Goal: Transaction & Acquisition: Purchase product/service

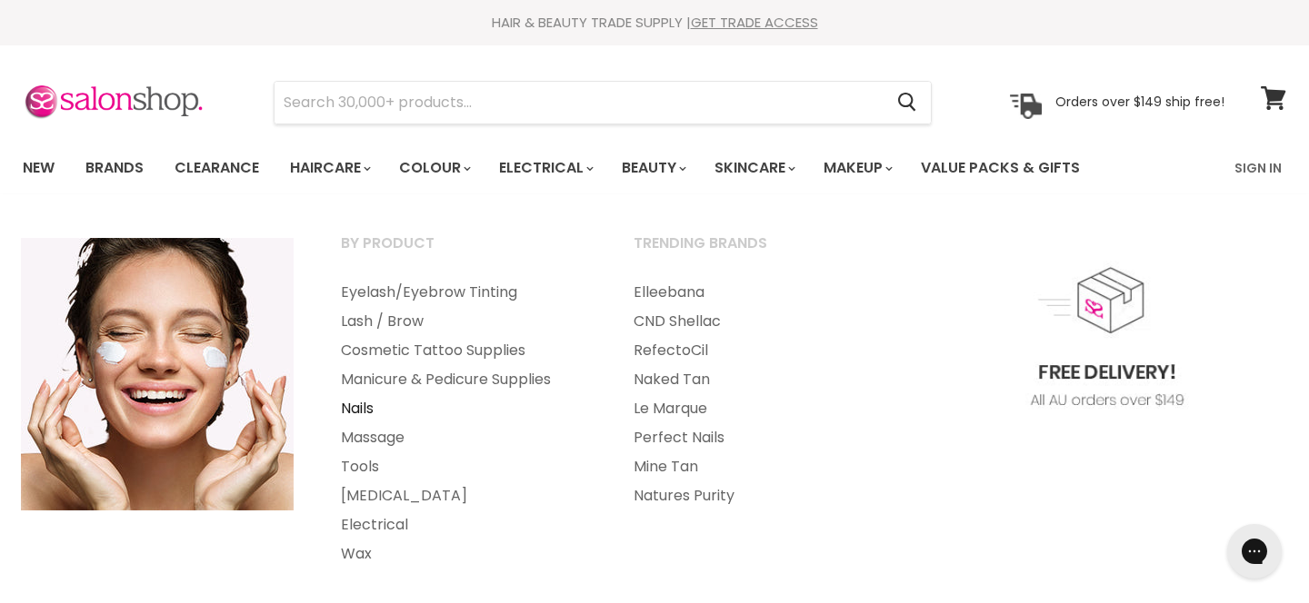
click at [362, 410] on link "Nails" at bounding box center [462, 408] width 289 height 29
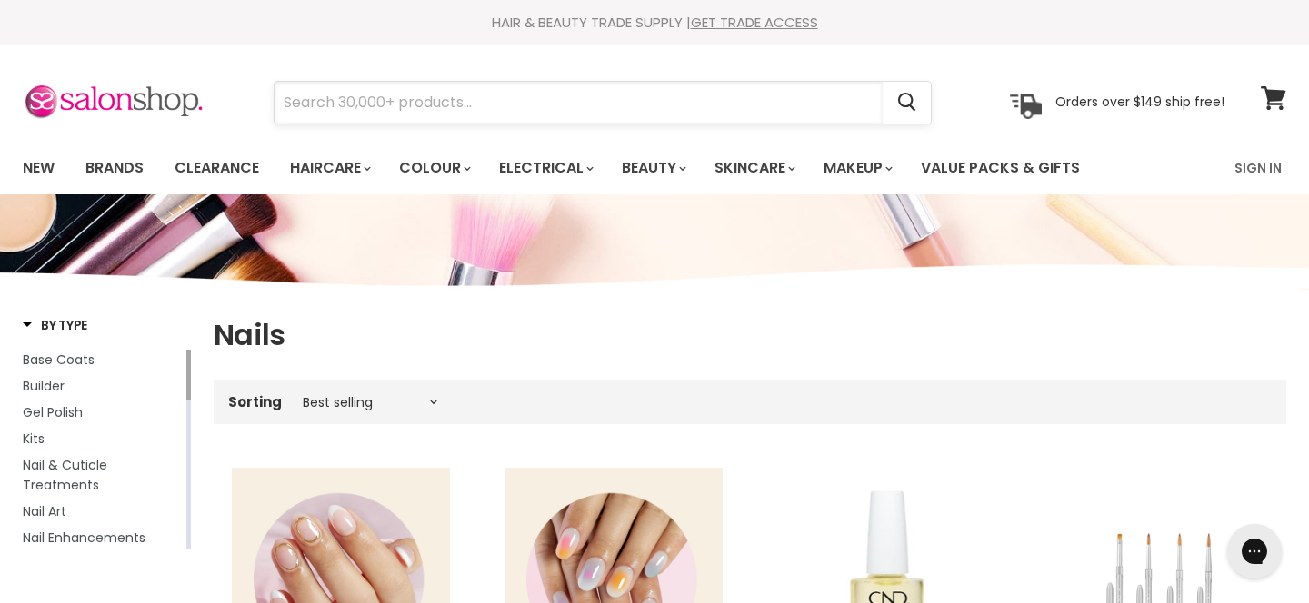
click at [538, 119] on input "Search" at bounding box center [578, 103] width 608 height 42
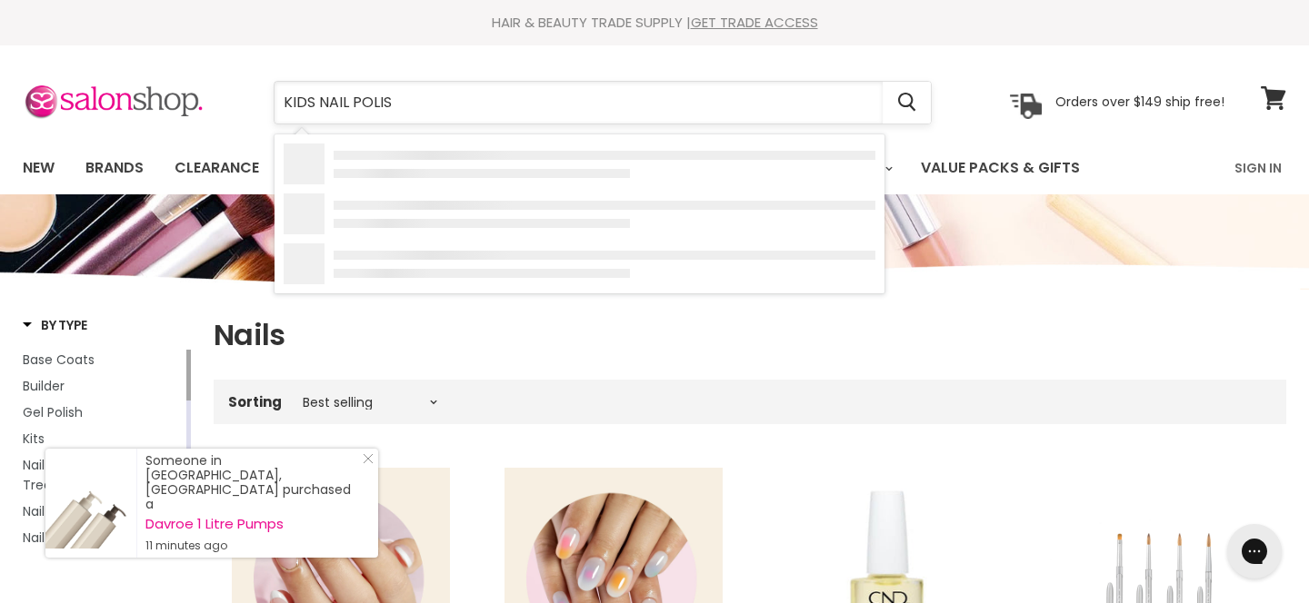
type input "KIDS NAIL POLISH"
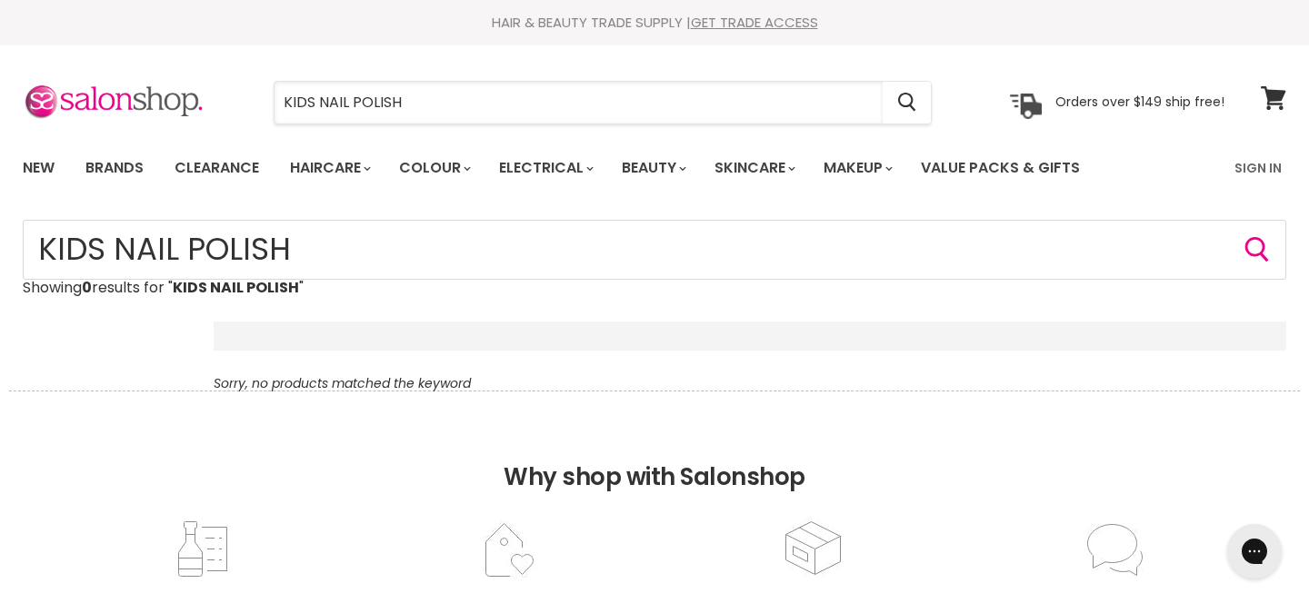
drag, startPoint x: 429, startPoint y: 105, endPoint x: 192, endPoint y: 80, distance: 238.5
click at [204, 94] on div "KIDS NAIL POLISH Cancel Orders over $149 ship free!" at bounding box center [623, 103] width 1201 height 42
